Goal: Task Accomplishment & Management: Use online tool/utility

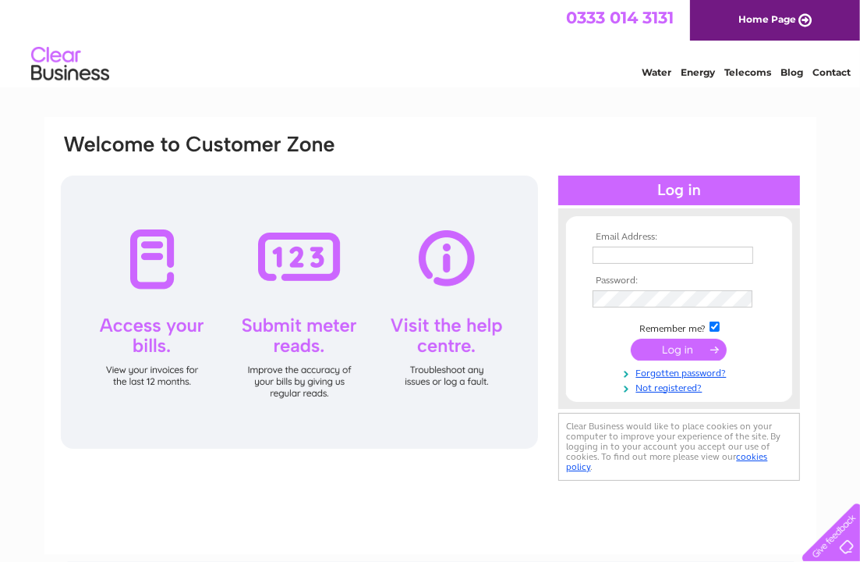
type input "helen@bobinhomes.co.uk"
click at [672, 342] on input "submit" at bounding box center [679, 350] width 96 height 22
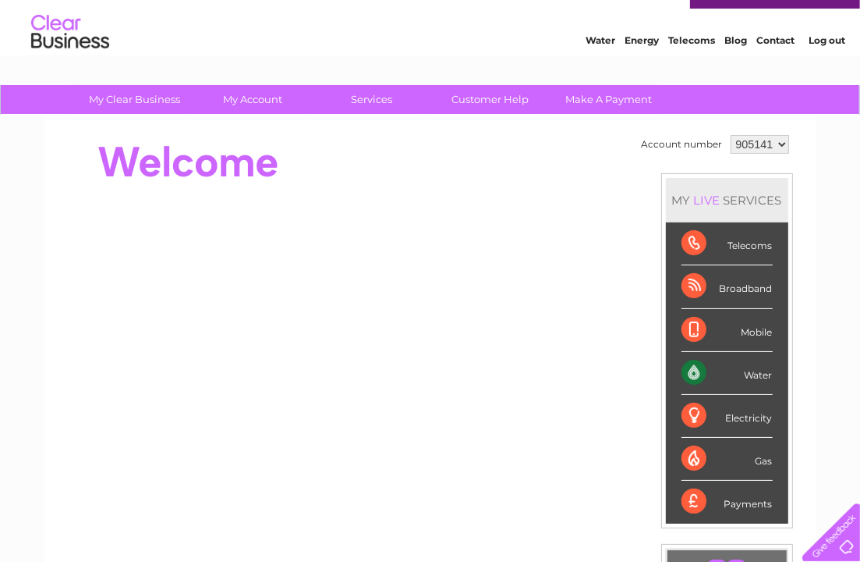
scroll to position [22, 0]
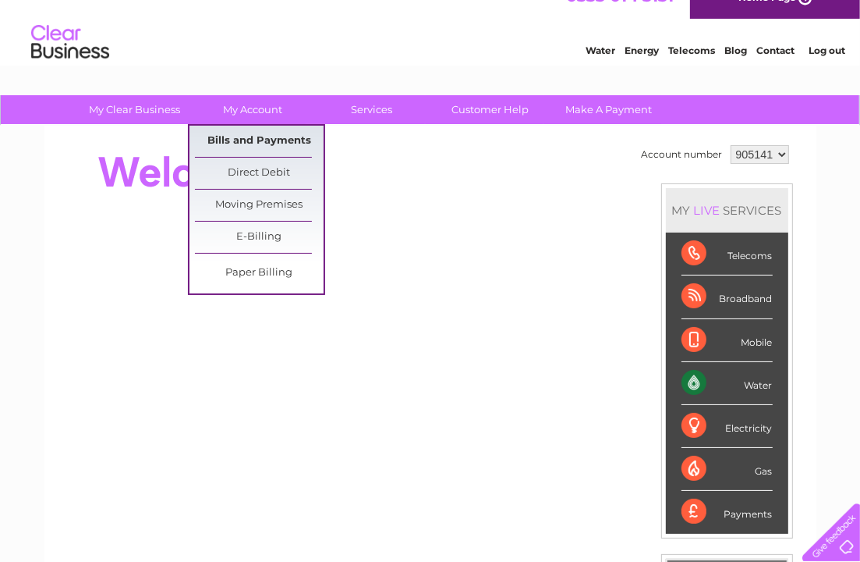
click at [238, 140] on link "Bills and Payments" at bounding box center [259, 141] width 129 height 31
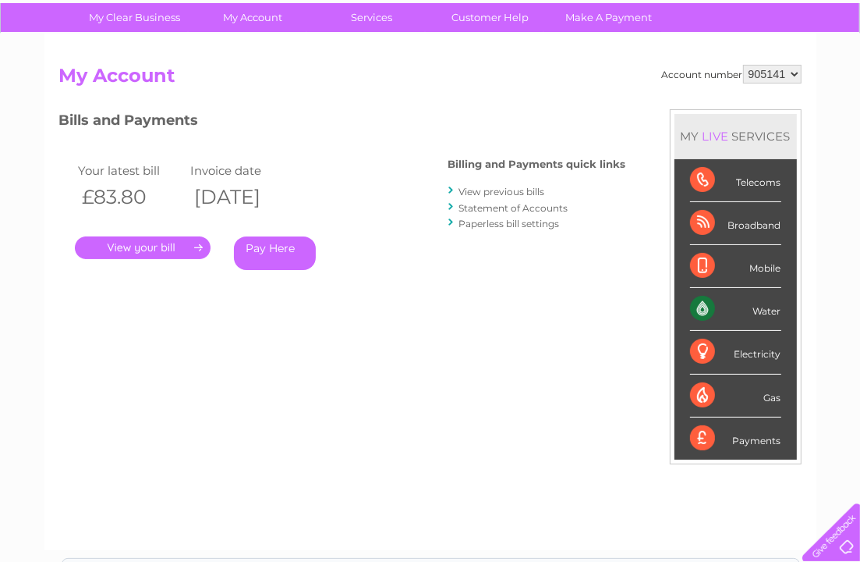
scroll to position [116, 0]
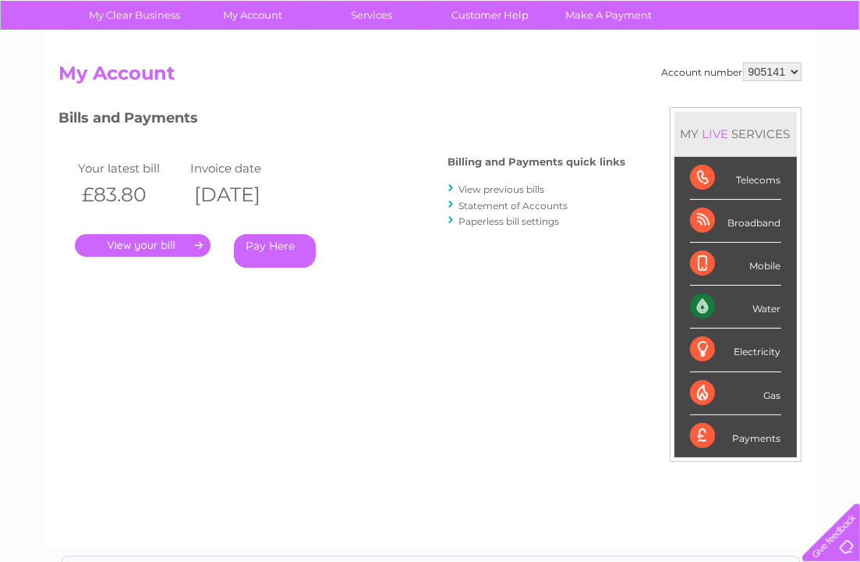
click at [156, 243] on link "." at bounding box center [143, 245] width 136 height 23
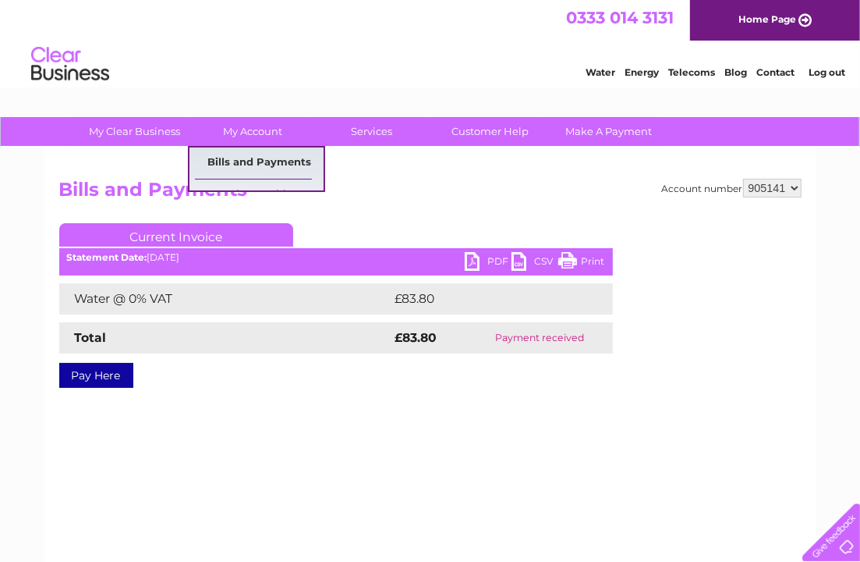
click at [237, 158] on link "Bills and Payments" at bounding box center [259, 162] width 129 height 31
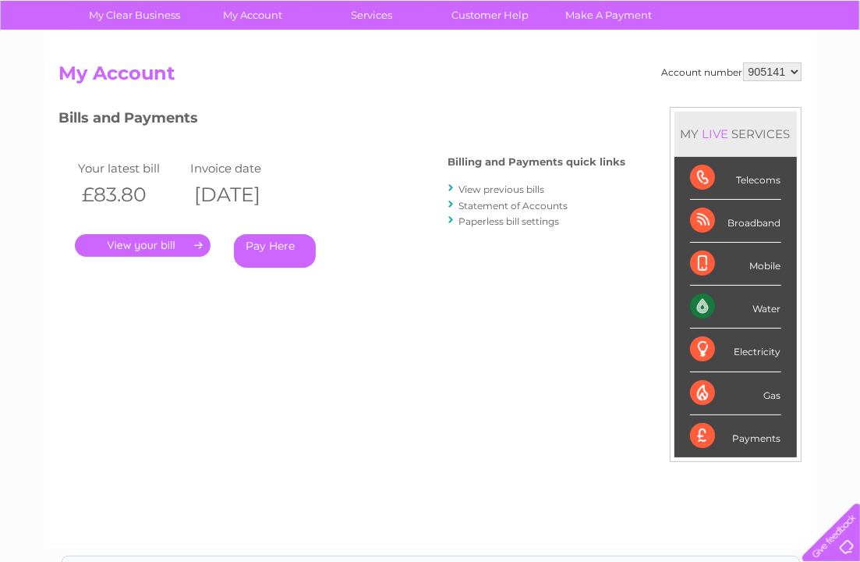
click at [502, 190] on link "View previous bills" at bounding box center [502, 189] width 86 height 12
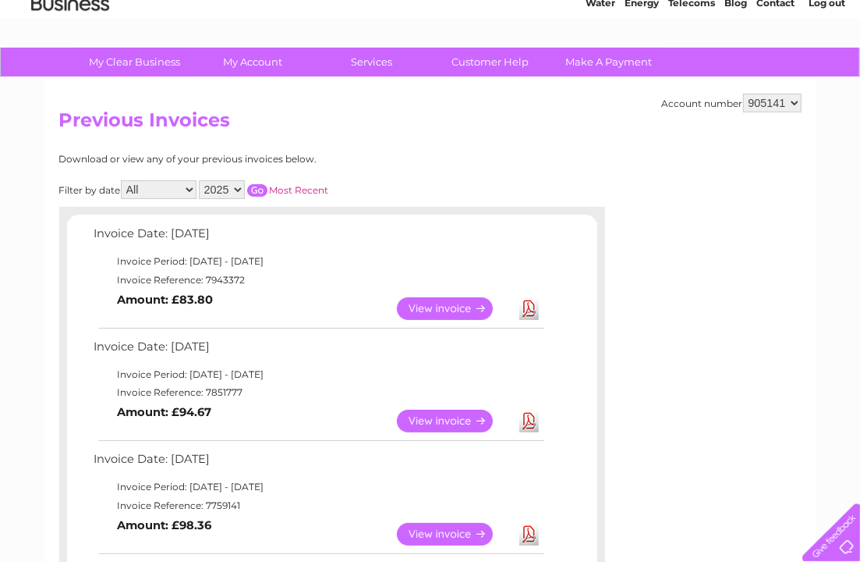
scroll to position [68, 0]
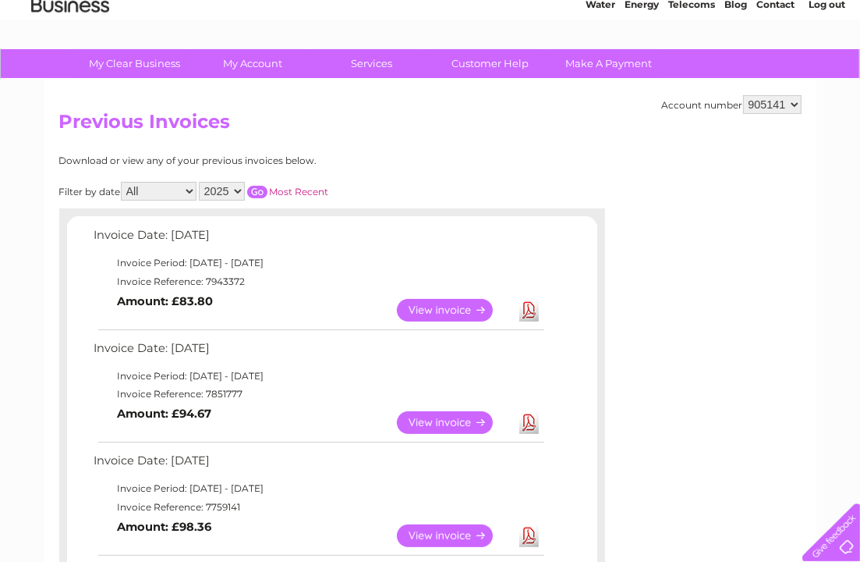
click at [433, 311] on link "View" at bounding box center [454, 310] width 115 height 23
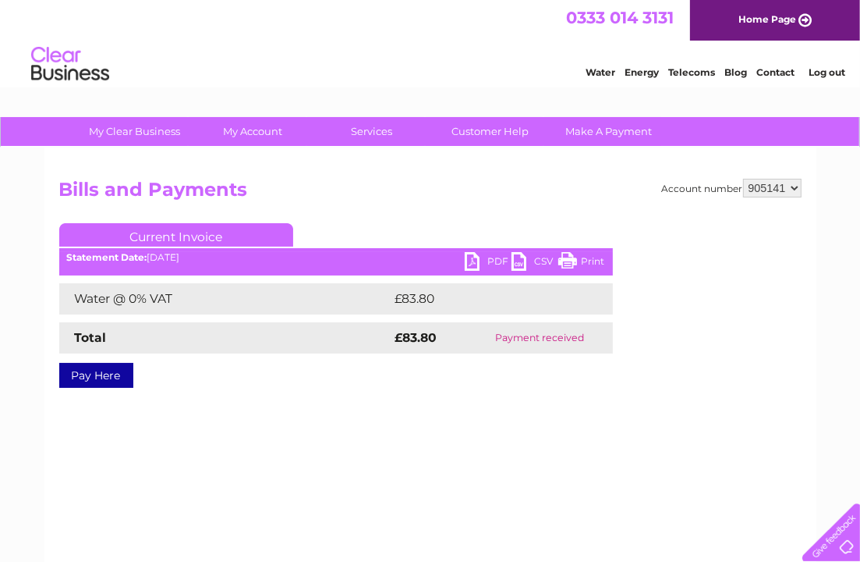
click at [491, 259] on link "PDF" at bounding box center [488, 263] width 47 height 23
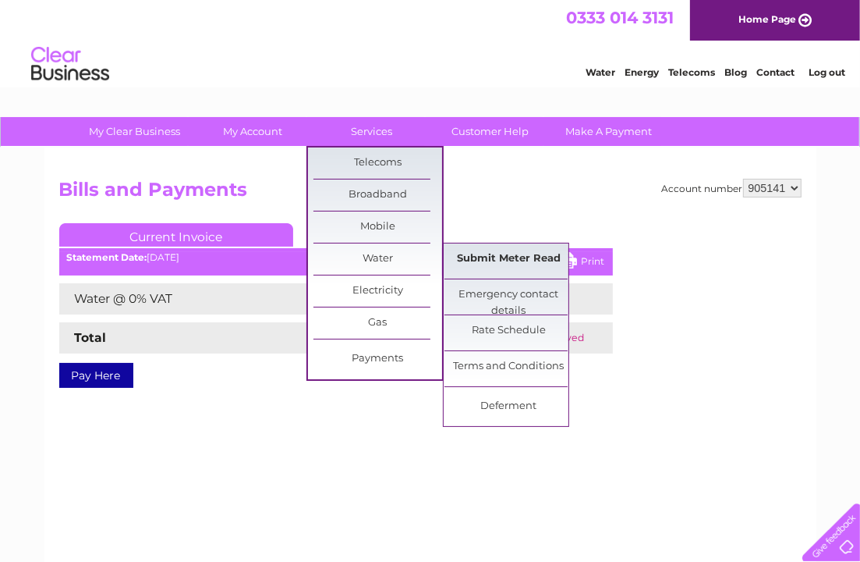
click at [498, 254] on link "Submit Meter Read" at bounding box center [509, 258] width 129 height 31
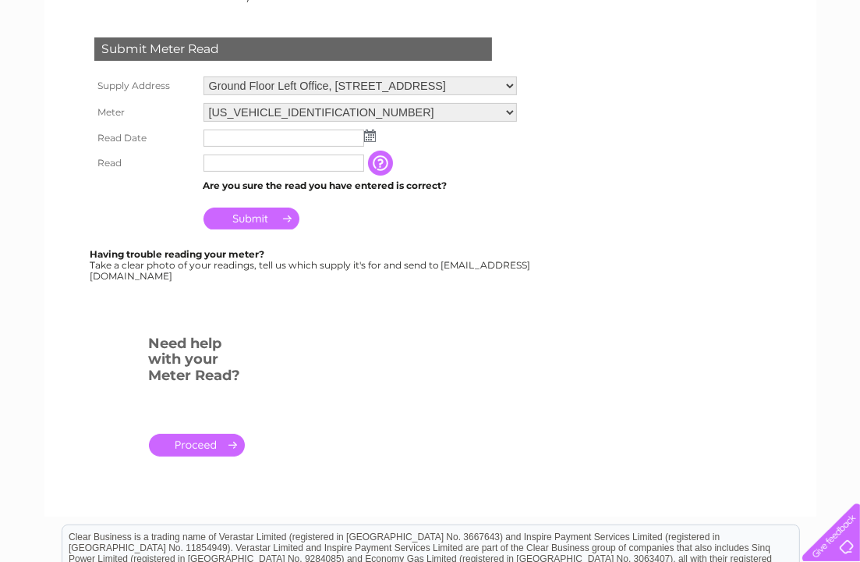
scroll to position [262, 0]
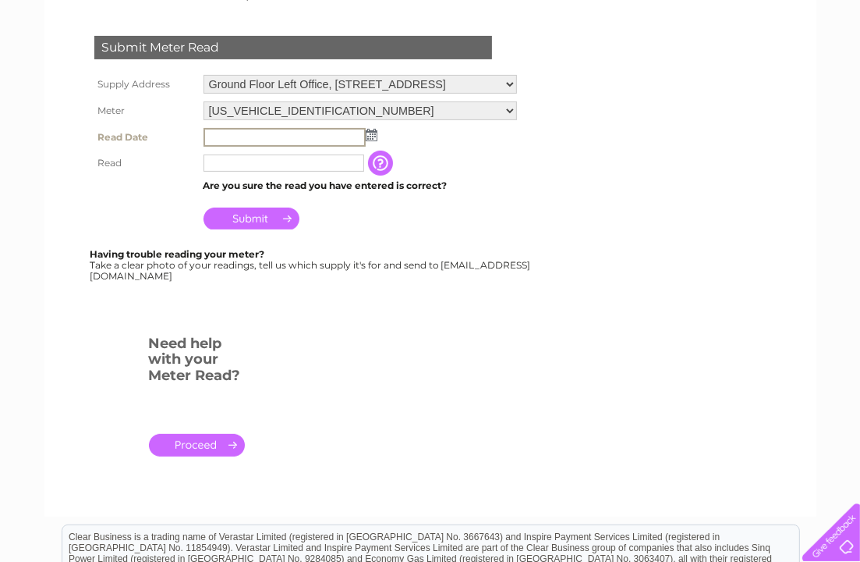
click at [239, 135] on input "text" at bounding box center [285, 137] width 162 height 19
click at [369, 129] on img at bounding box center [372, 135] width 12 height 12
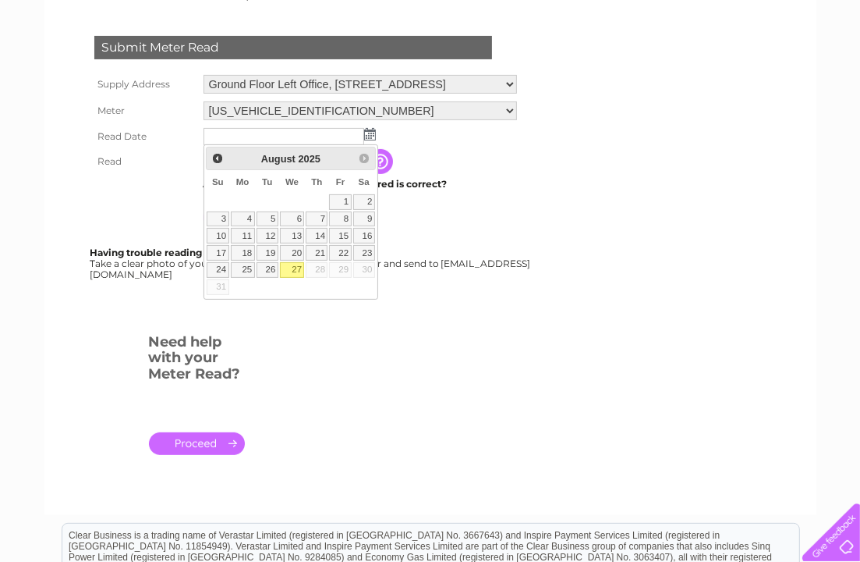
click at [293, 270] on link "27" at bounding box center [292, 270] width 25 height 16
type input "2025/08/27"
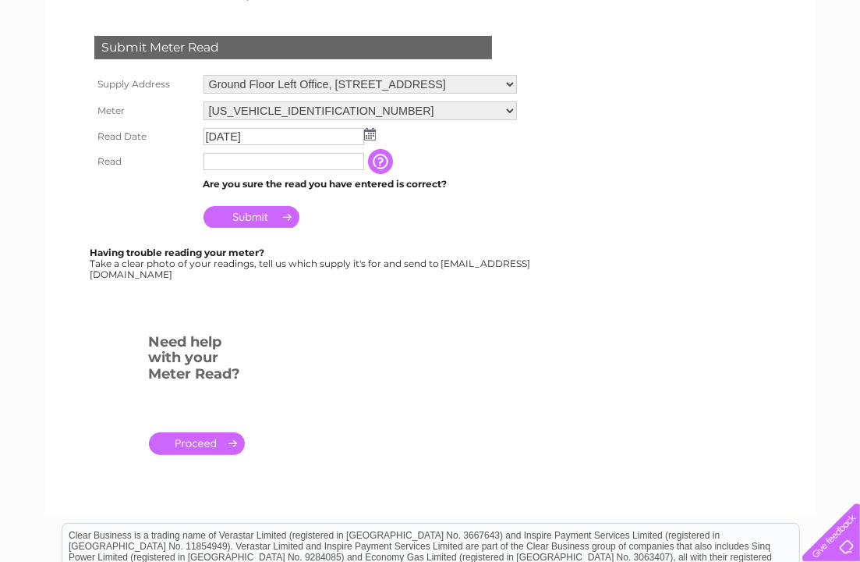
click at [396, 158] on input "button" at bounding box center [382, 161] width 28 height 25
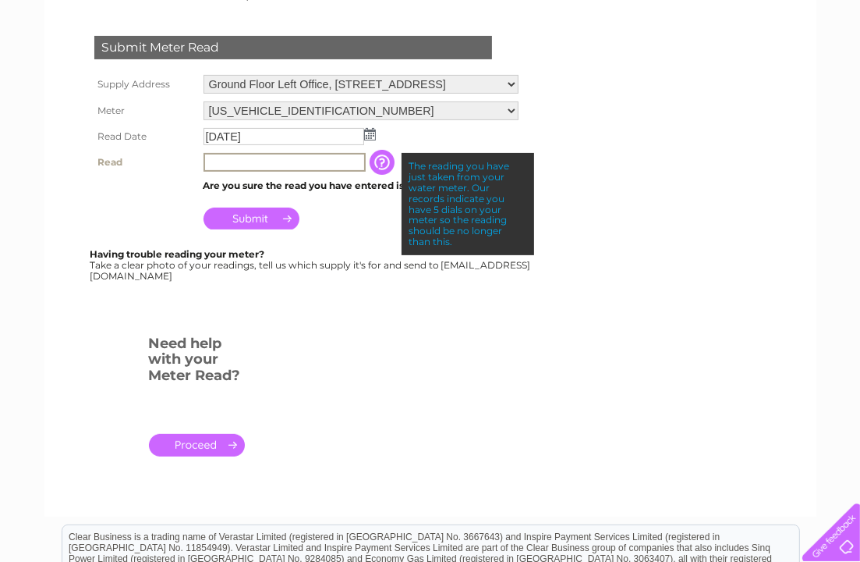
click at [305, 164] on input "text" at bounding box center [285, 162] width 162 height 19
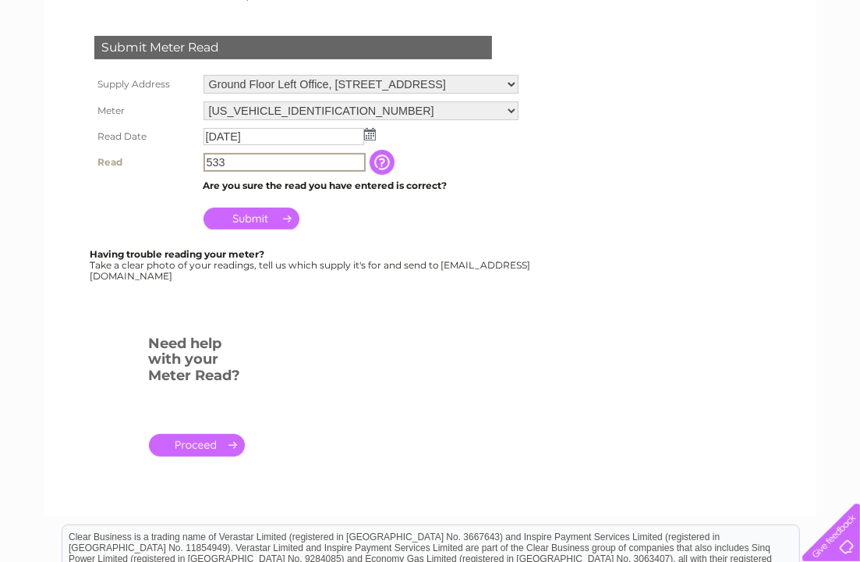
type input "533"
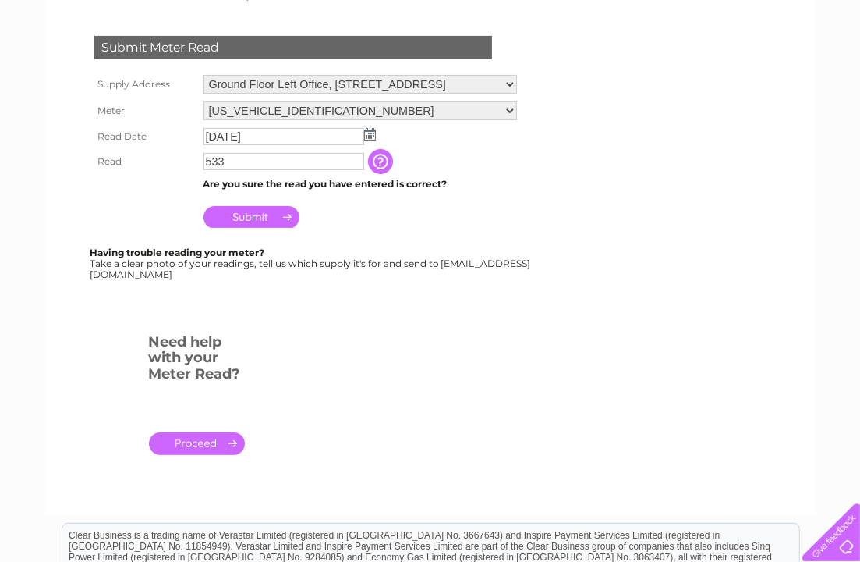
click at [243, 218] on input "Submit" at bounding box center [252, 217] width 96 height 22
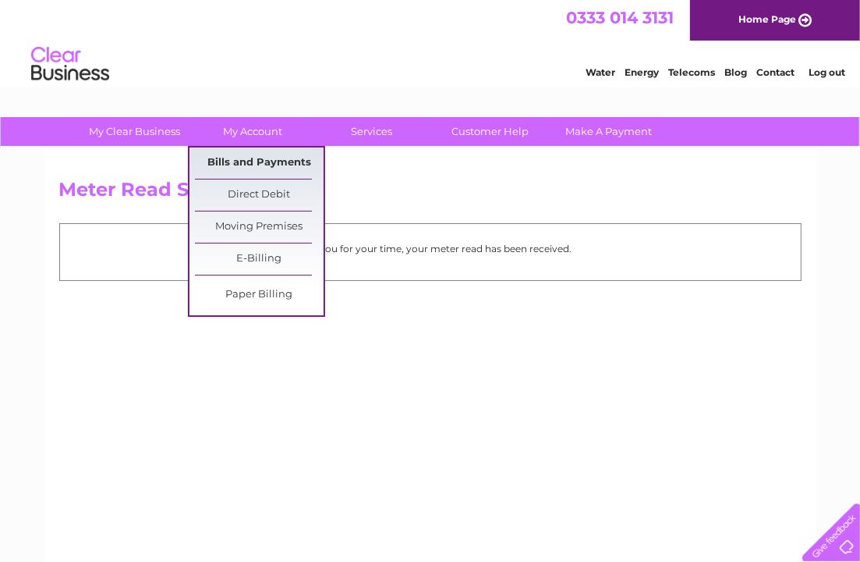
click at [261, 162] on link "Bills and Payments" at bounding box center [259, 162] width 129 height 31
